Goal: Task Accomplishment & Management: Complete application form

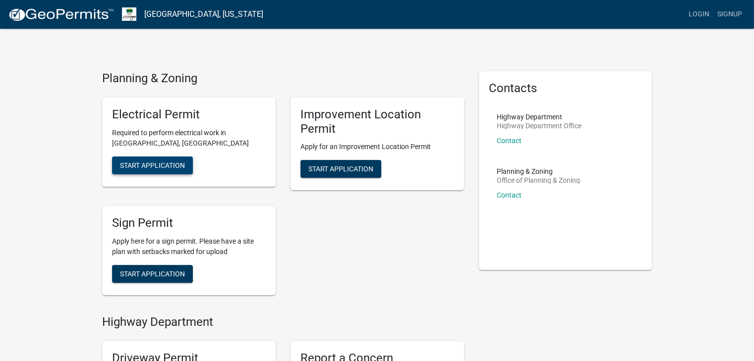
click at [169, 160] on button "Start Application" at bounding box center [152, 166] width 81 height 18
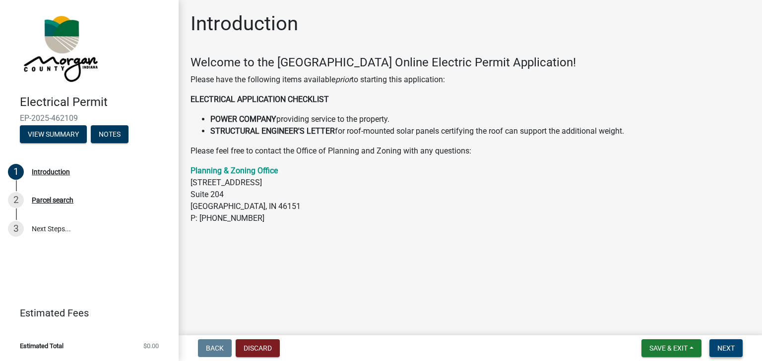
click at [723, 345] on span "Next" at bounding box center [725, 349] width 17 height 8
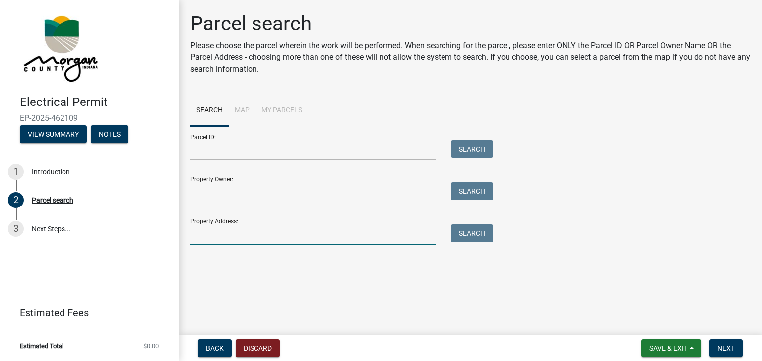
click at [243, 230] on input "Property Address:" at bounding box center [312, 235] width 245 height 20
type input "[STREET_ADDRESS][PERSON_NAME]"
click at [478, 233] on button "Search" at bounding box center [472, 234] width 42 height 18
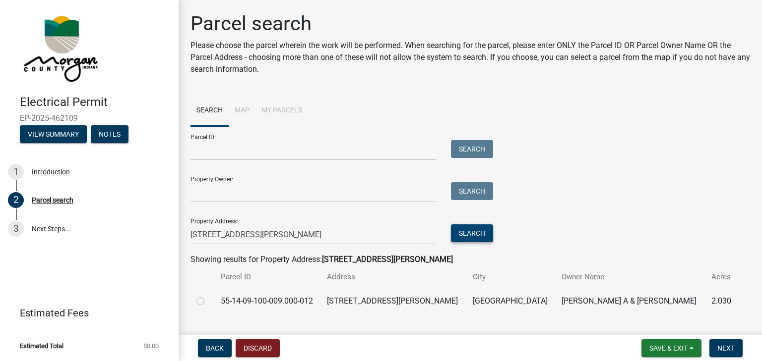
click at [208, 296] on label at bounding box center [208, 296] width 0 height 0
click at [208, 297] on input "radio" at bounding box center [211, 299] width 6 height 6
radio input "true"
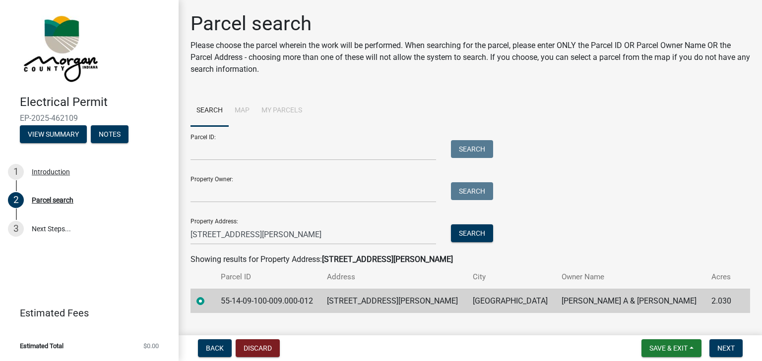
scroll to position [20, 0]
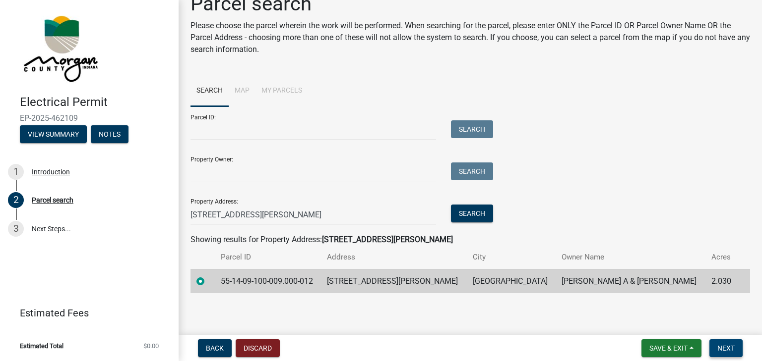
click at [723, 342] on button "Next" at bounding box center [725, 349] width 33 height 18
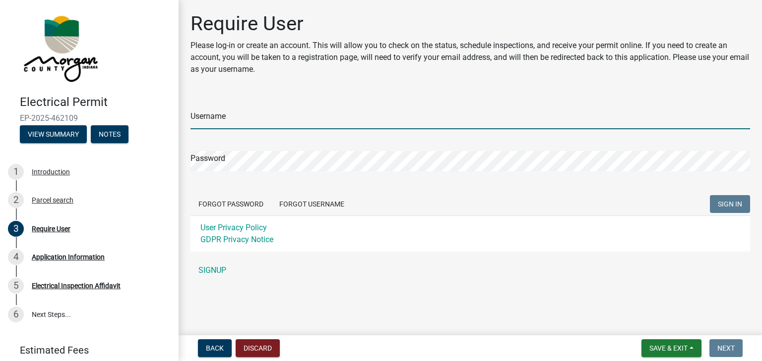
type input "Nexgen18!"
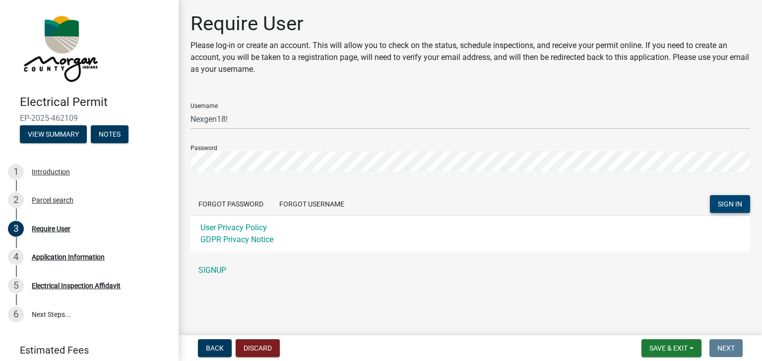
click at [716, 201] on button "SIGN IN" at bounding box center [730, 204] width 40 height 18
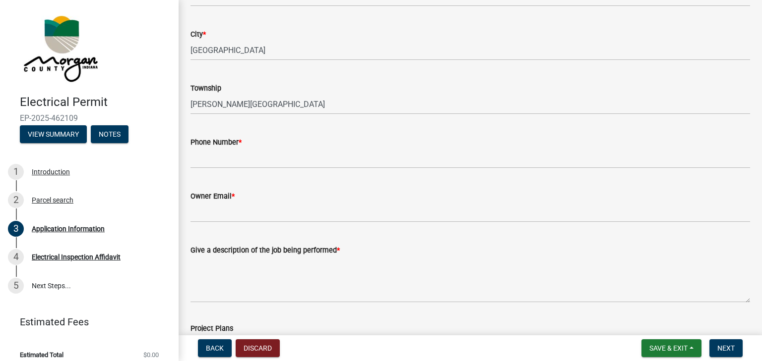
scroll to position [175, 0]
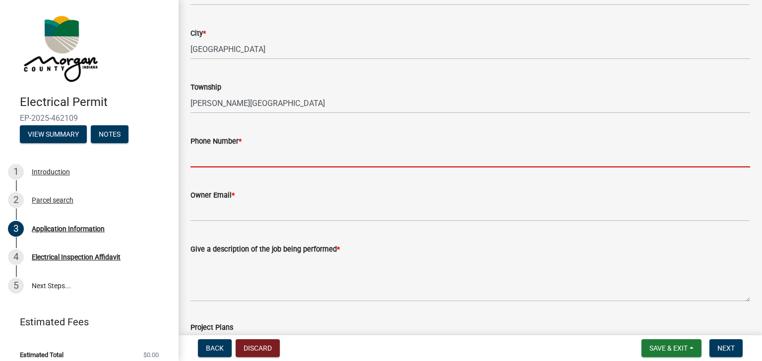
click at [276, 154] on input "Phone Number *" at bounding box center [469, 157] width 559 height 20
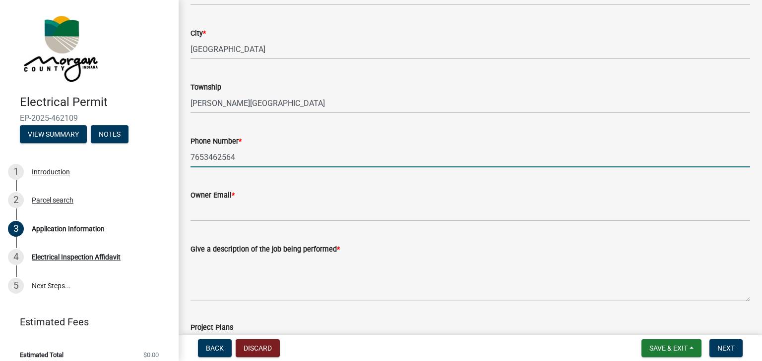
type input "7653462564"
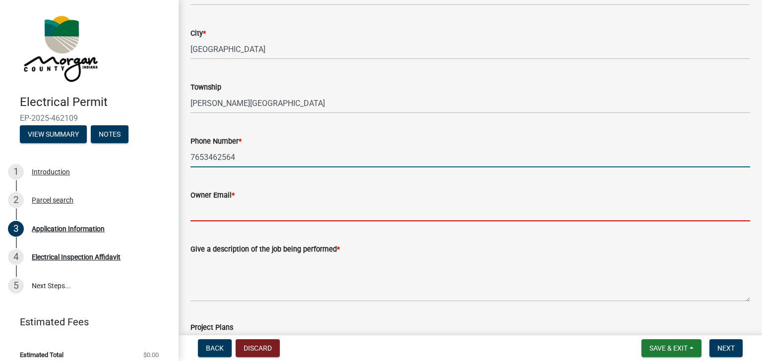
click at [318, 214] on input "Owner Email *" at bounding box center [469, 211] width 559 height 20
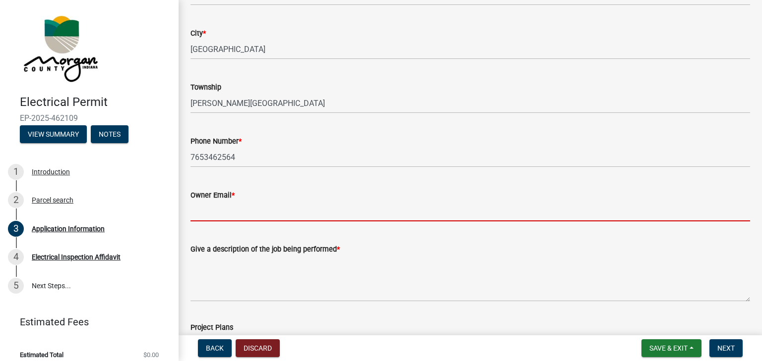
type input "[EMAIL_ADDRESS][DOMAIN_NAME]"
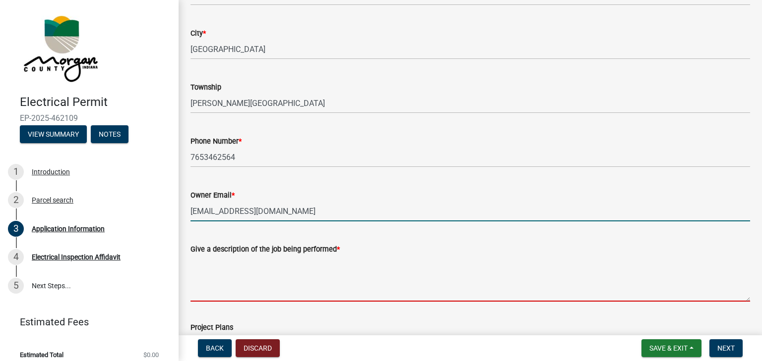
click at [306, 284] on textarea "Give a description of the job being performed *" at bounding box center [469, 278] width 559 height 47
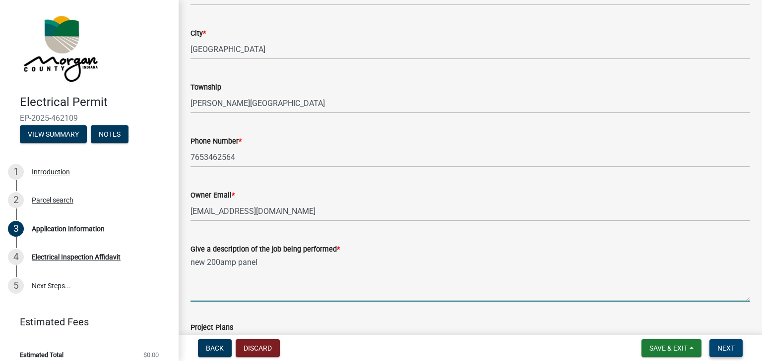
type textarea "new 200amp panel"
click at [723, 342] on button "Next" at bounding box center [725, 349] width 33 height 18
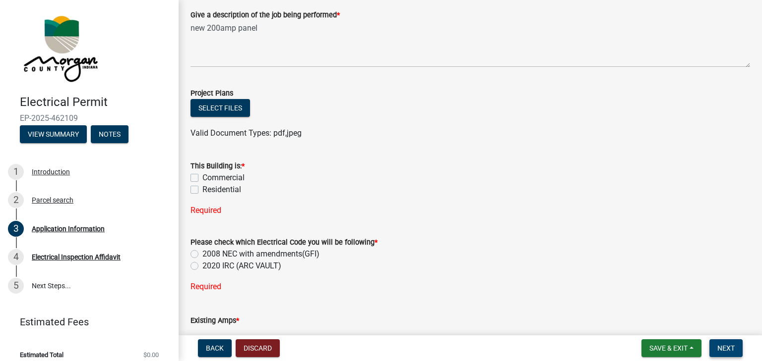
scroll to position [411, 0]
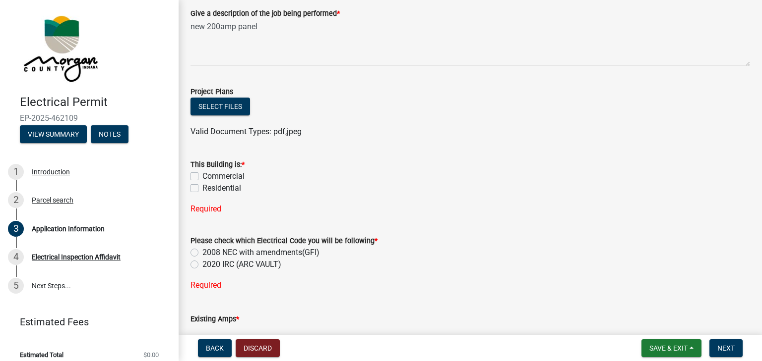
click at [202, 189] on label "Residential" at bounding box center [221, 188] width 39 height 12
click at [202, 189] on input "Residential" at bounding box center [205, 185] width 6 height 6
checkbox input "true"
checkbox input "false"
checkbox input "true"
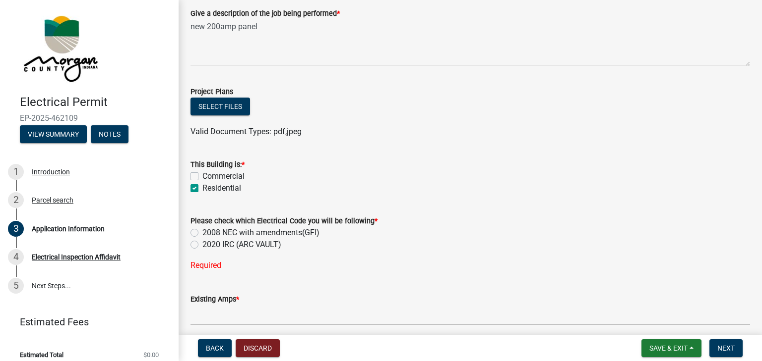
click at [202, 231] on label "2008 NEC with amendments(GFI)" at bounding box center [260, 233] width 117 height 12
click at [202, 231] on input "2008 NEC with amendments(GFI)" at bounding box center [205, 230] width 6 height 6
radio input "true"
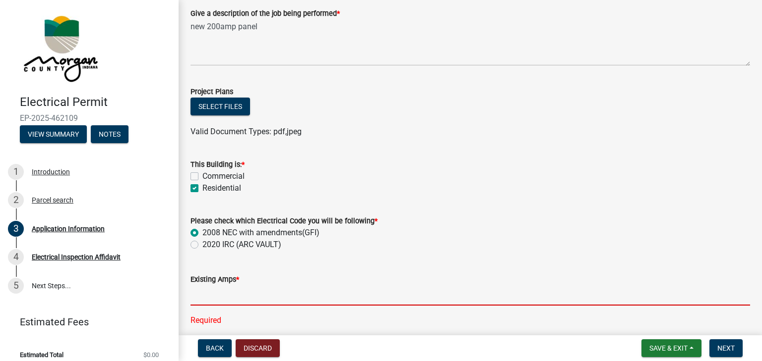
click at [281, 293] on input "text" at bounding box center [469, 296] width 559 height 20
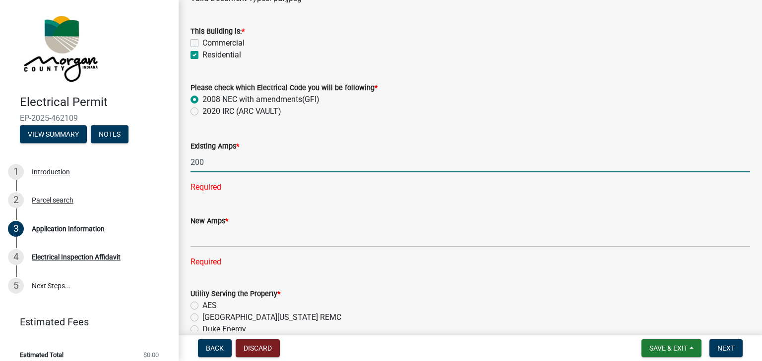
scroll to position [545, 0]
type input "200"
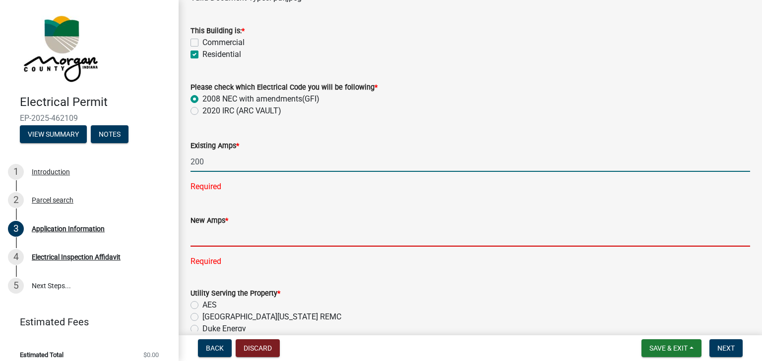
click at [257, 234] on div "New Amps * Required" at bounding box center [469, 234] width 559 height 67
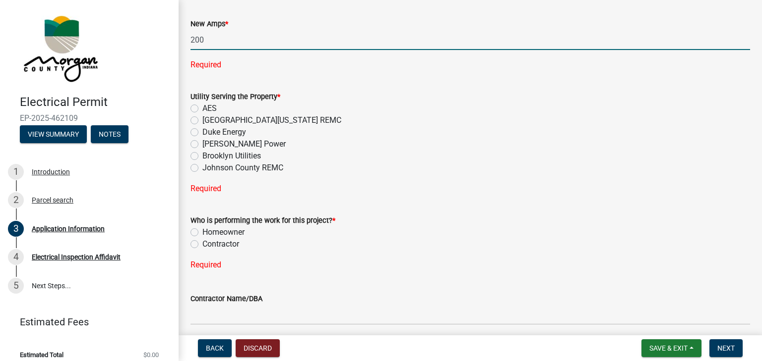
scroll to position [722, 0]
type input "200"
click at [196, 131] on div "Utility Serving the Property * AES [GEOGRAPHIC_DATA][US_STATE] REMC Duke Energy…" at bounding box center [469, 131] width 559 height 83
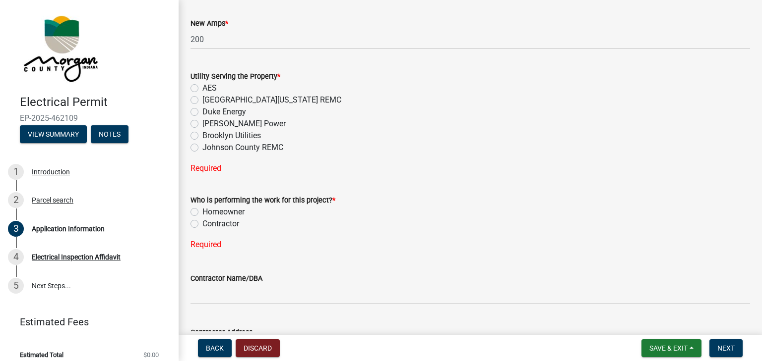
click at [202, 111] on label "Duke Energy" at bounding box center [224, 112] width 44 height 12
click at [202, 111] on input "Duke Energy" at bounding box center [205, 109] width 6 height 6
radio input "true"
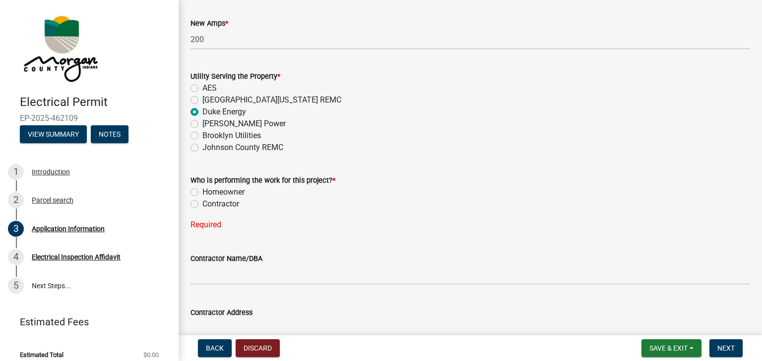
click at [202, 201] on label "Contractor" at bounding box center [220, 204] width 37 height 12
click at [202, 201] on input "Contractor" at bounding box center [205, 201] width 6 height 6
radio input "true"
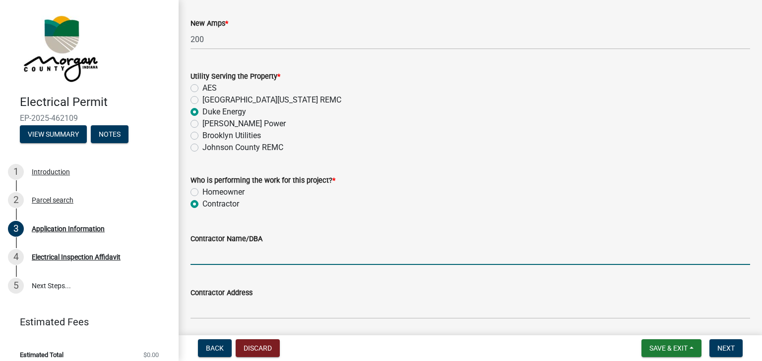
click at [264, 255] on input "Contractor Name/DBA" at bounding box center [469, 255] width 559 height 20
type input "[PERSON_NAME]/NexGen Electric"
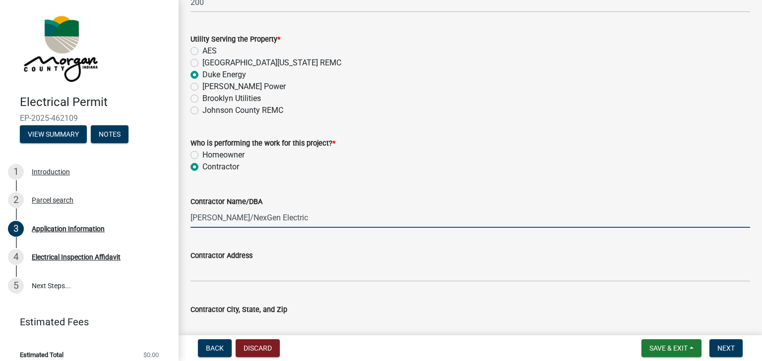
scroll to position [798, 0]
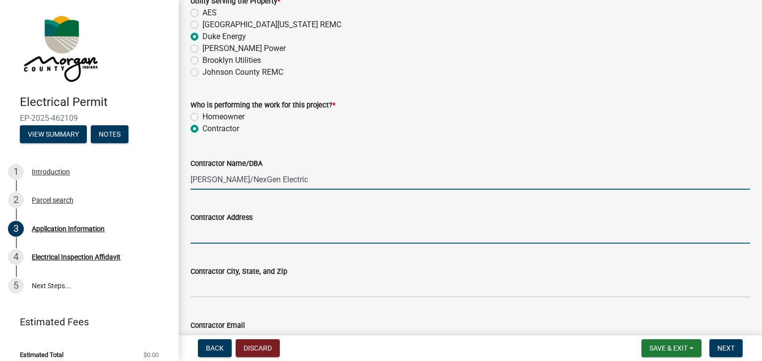
click at [280, 236] on input "Contractor Address" at bounding box center [469, 234] width 559 height 20
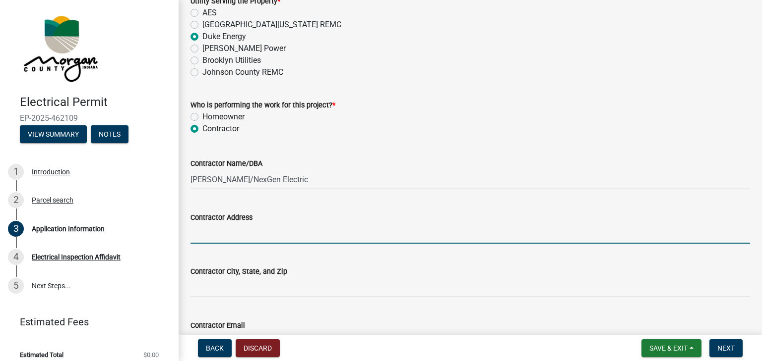
type input "[STREET_ADDRESS][US_STATE]"
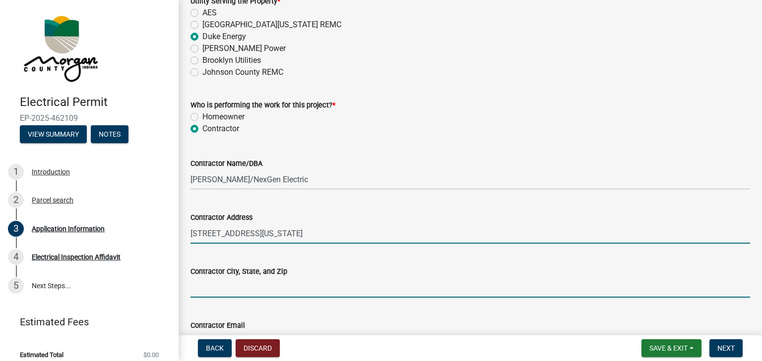
click at [274, 289] on input "Contractor City, State, and Zip" at bounding box center [469, 288] width 559 height 20
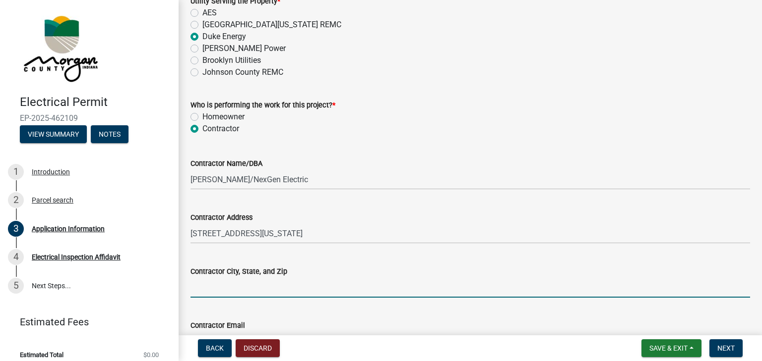
type input "[GEOGRAPHIC_DATA], IN 46151"
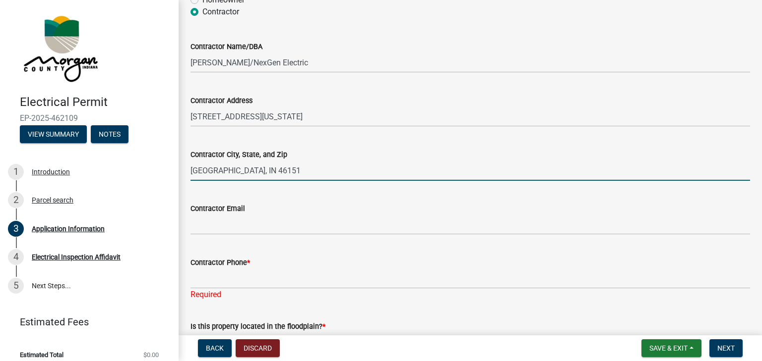
scroll to position [915, 0]
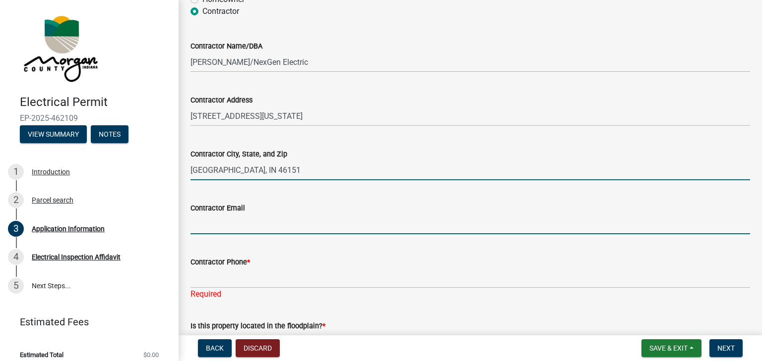
click at [264, 225] on input "Contractor Email" at bounding box center [469, 224] width 559 height 20
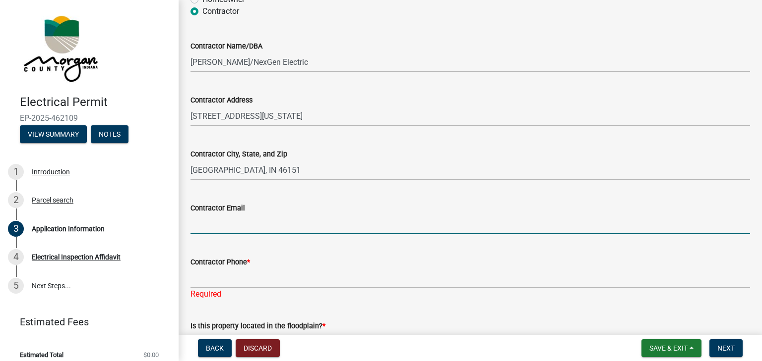
type input "[EMAIL_ADDRESS][DOMAIN_NAME]"
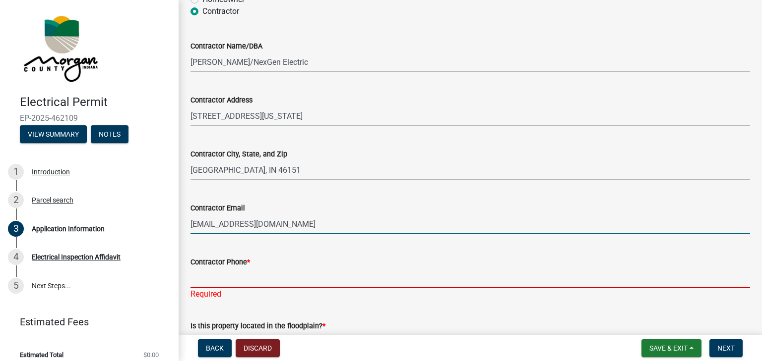
click at [267, 279] on input "Contractor Phone *" at bounding box center [469, 278] width 559 height 20
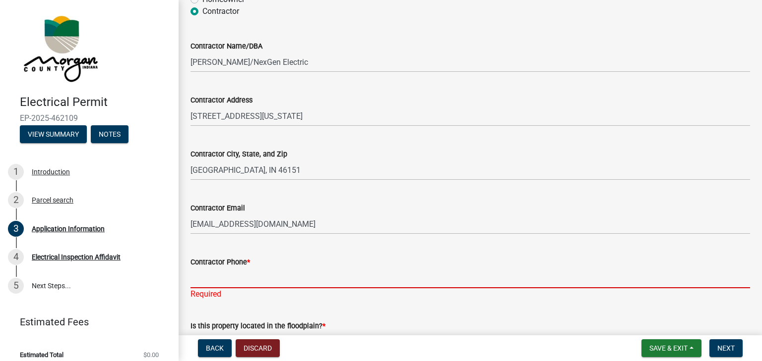
type input "[PHONE_NUMBER]"
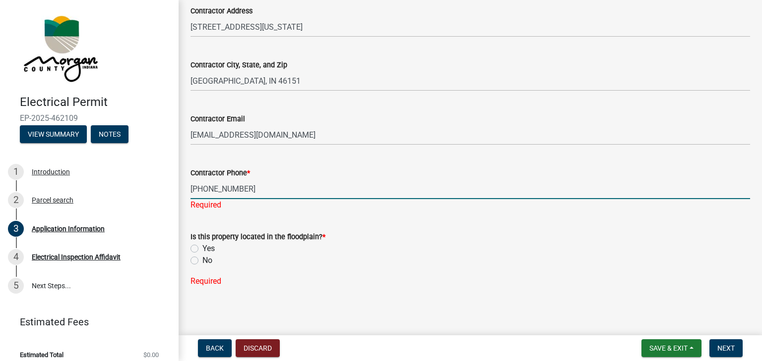
scroll to position [1007, 0]
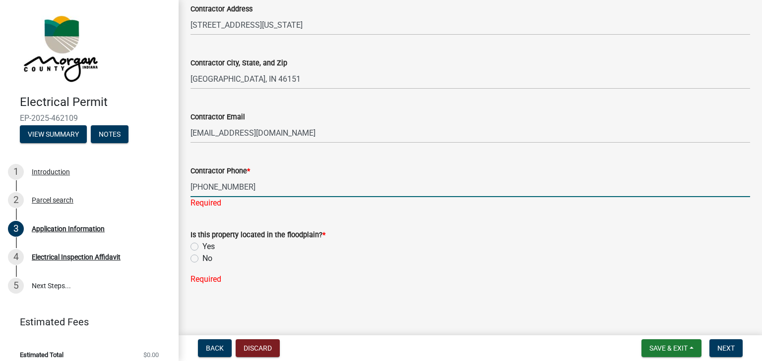
click at [206, 255] on label "No" at bounding box center [207, 259] width 10 height 12
click at [206, 255] on input "No" at bounding box center [205, 256] width 6 height 6
radio input "true"
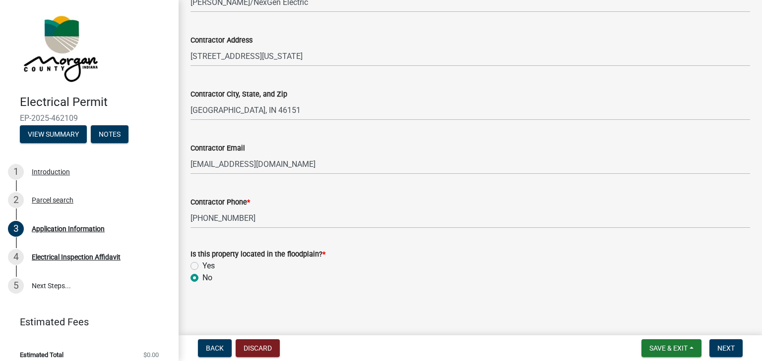
scroll to position [975, 0]
click at [722, 348] on span "Next" at bounding box center [725, 349] width 17 height 8
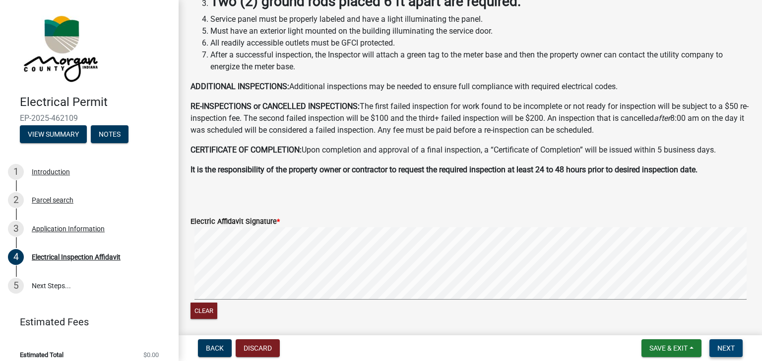
scroll to position [225, 0]
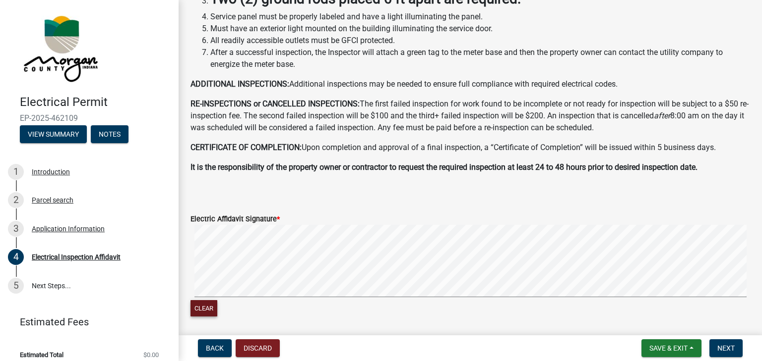
click at [211, 305] on button "Clear" at bounding box center [203, 308] width 27 height 16
click at [727, 347] on span "Next" at bounding box center [725, 349] width 17 height 8
click at [724, 346] on span "Next" at bounding box center [725, 349] width 17 height 8
click at [359, 311] on div "Clear" at bounding box center [469, 309] width 559 height 19
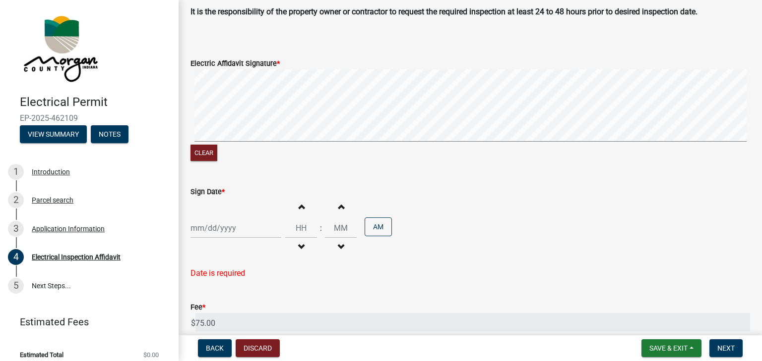
scroll to position [430, 0]
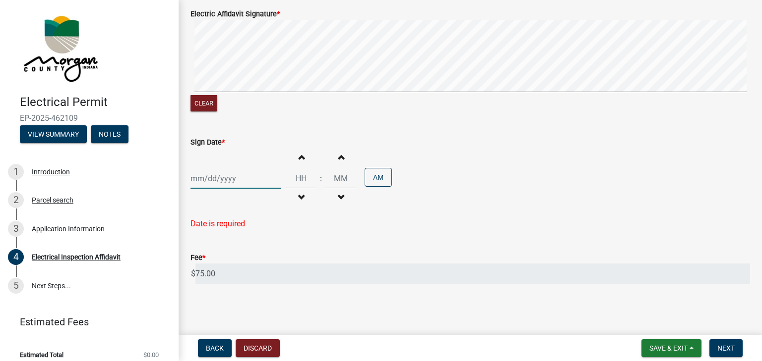
click at [203, 180] on div at bounding box center [235, 179] width 91 height 20
select select "8"
select select "2025"
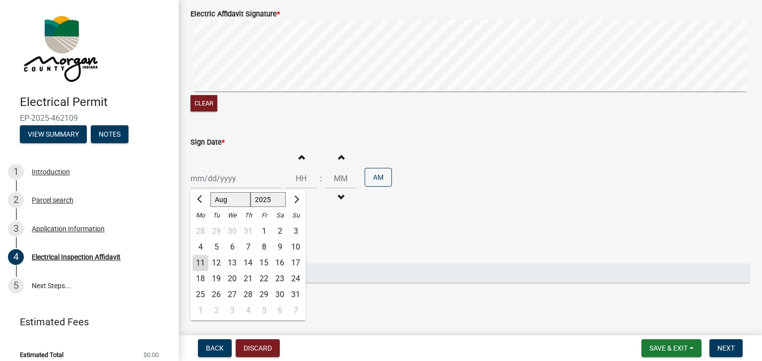
click at [202, 261] on div "11" at bounding box center [200, 263] width 16 height 16
type input "[DATE]"
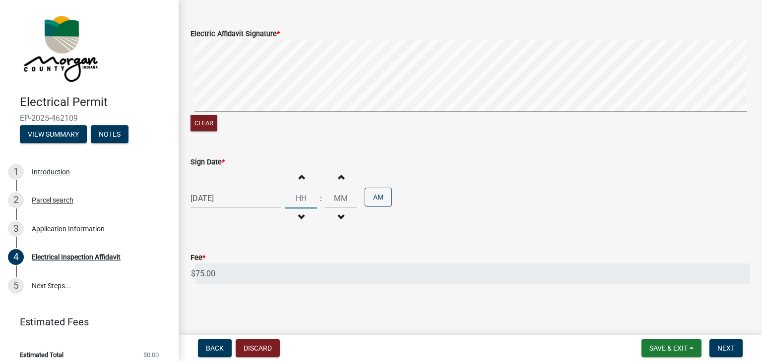
click at [299, 198] on input "Hours" at bounding box center [301, 198] width 32 height 20
click at [331, 199] on input "Minutes" at bounding box center [341, 198] width 32 height 20
type input "01"
type input "00"
click at [370, 200] on button "AM" at bounding box center [377, 197] width 27 height 19
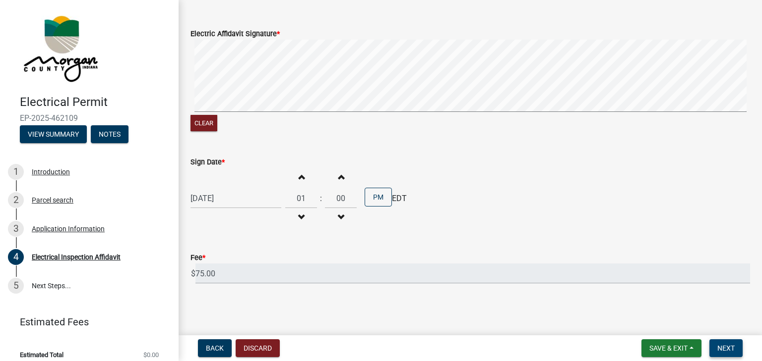
click at [722, 349] on span "Next" at bounding box center [725, 349] width 17 height 8
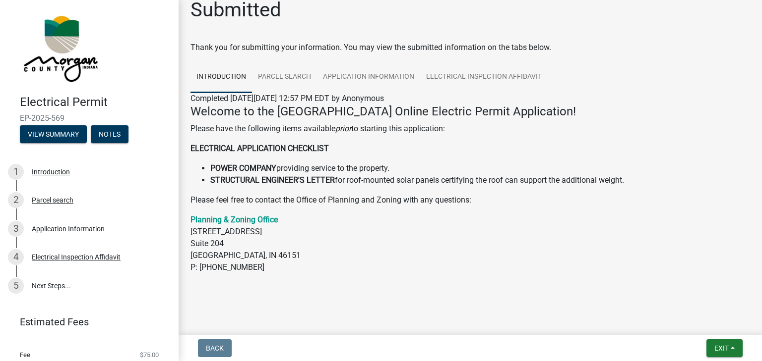
scroll to position [31, 0]
